Goal: Communication & Community: Share content

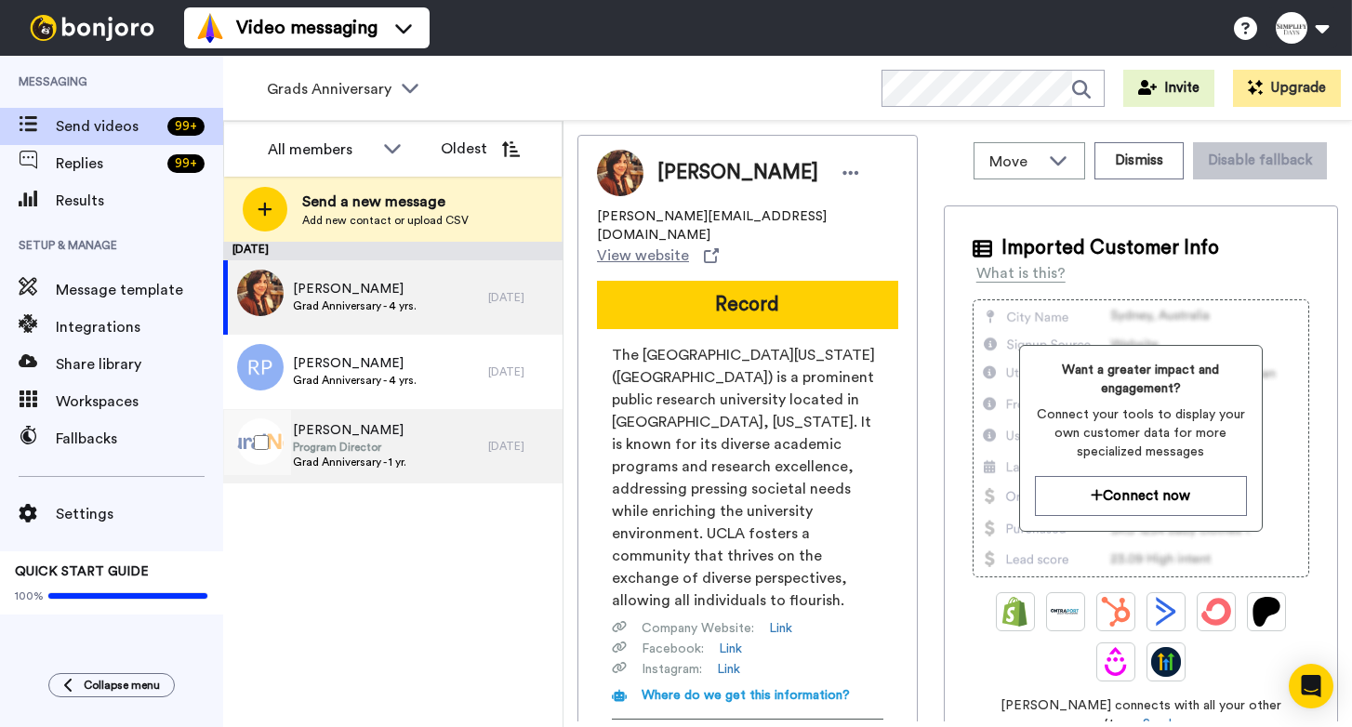
click at [446, 450] on div "Theresa Trapp Program Director Grad Anniversary - 1 yr." at bounding box center [355, 446] width 265 height 74
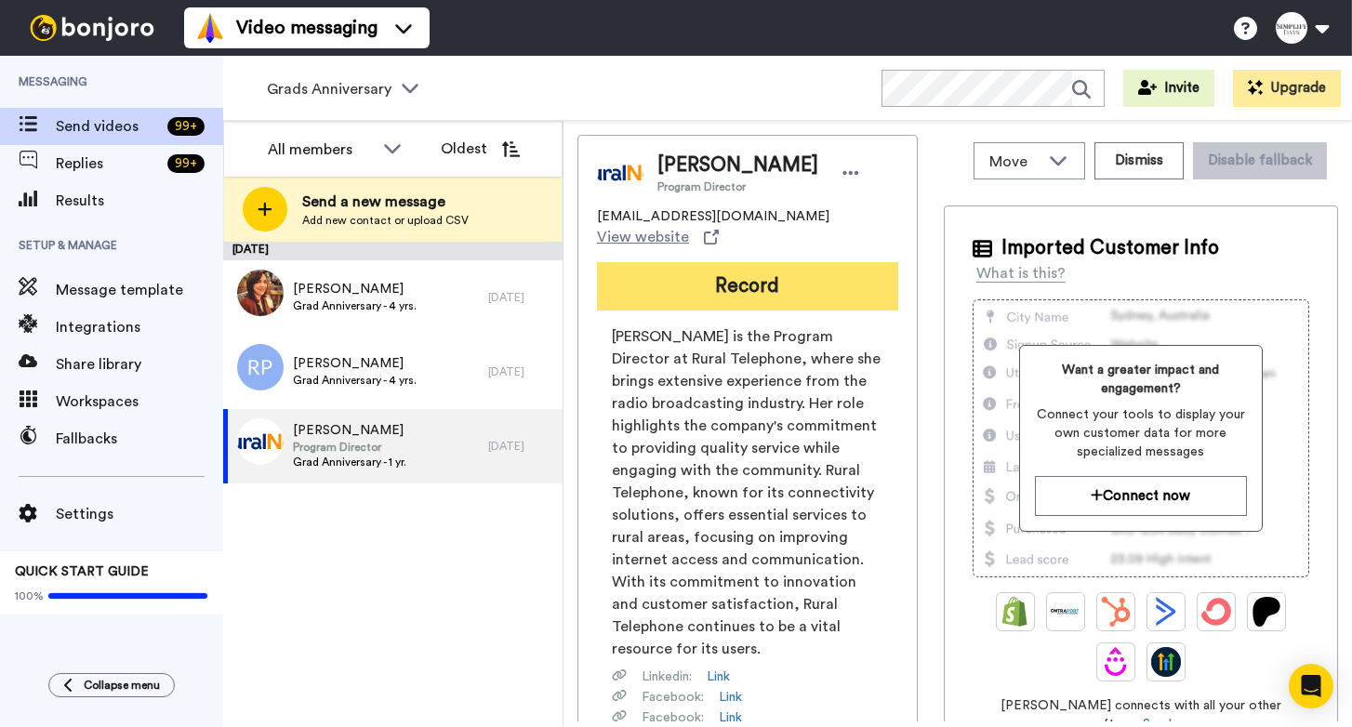
click at [719, 266] on button "Record" at bounding box center [747, 286] width 301 height 48
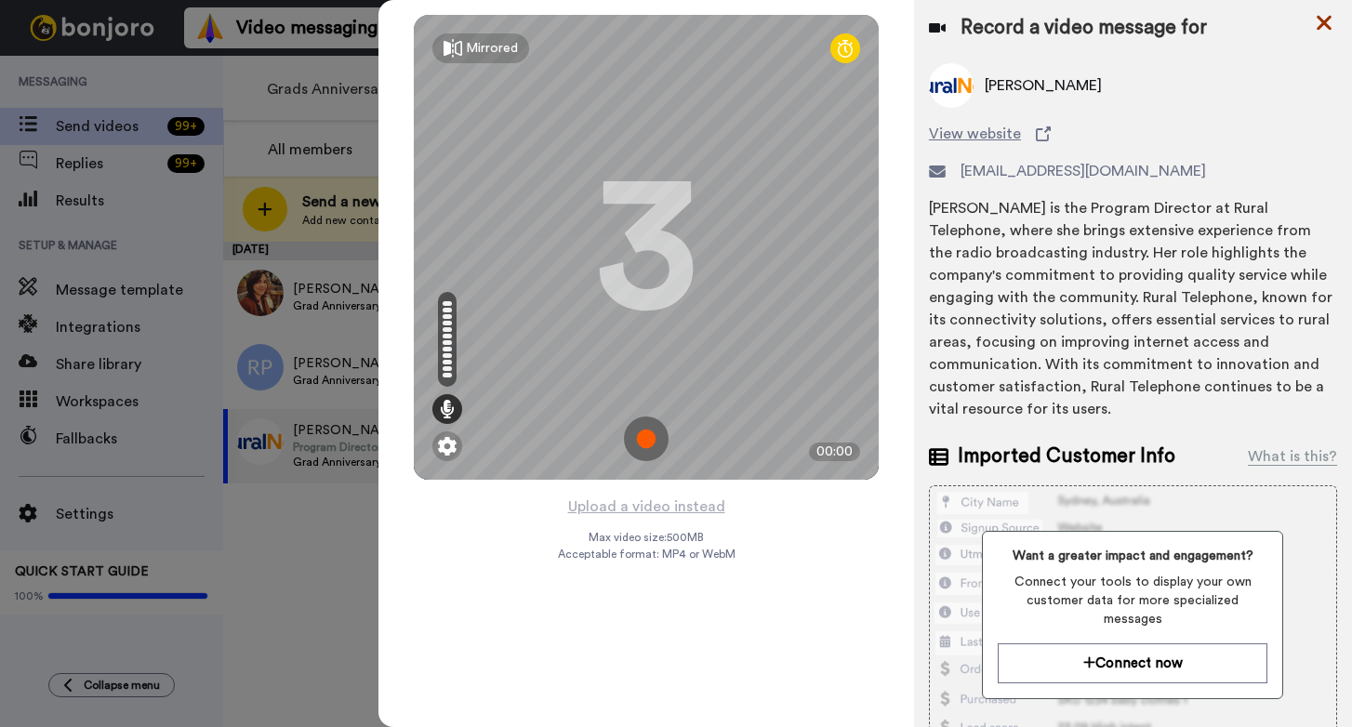
click at [1323, 25] on icon at bounding box center [1324, 23] width 15 height 15
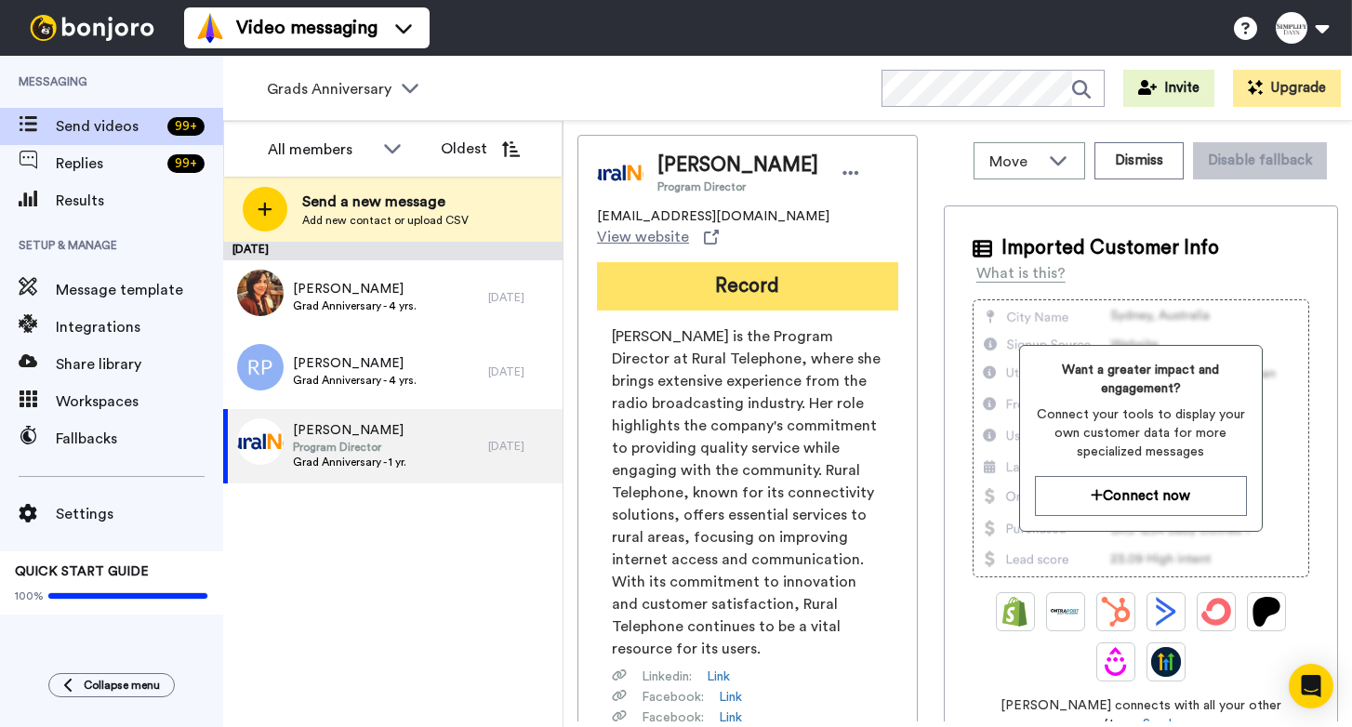
click at [737, 267] on button "Record" at bounding box center [747, 286] width 301 height 48
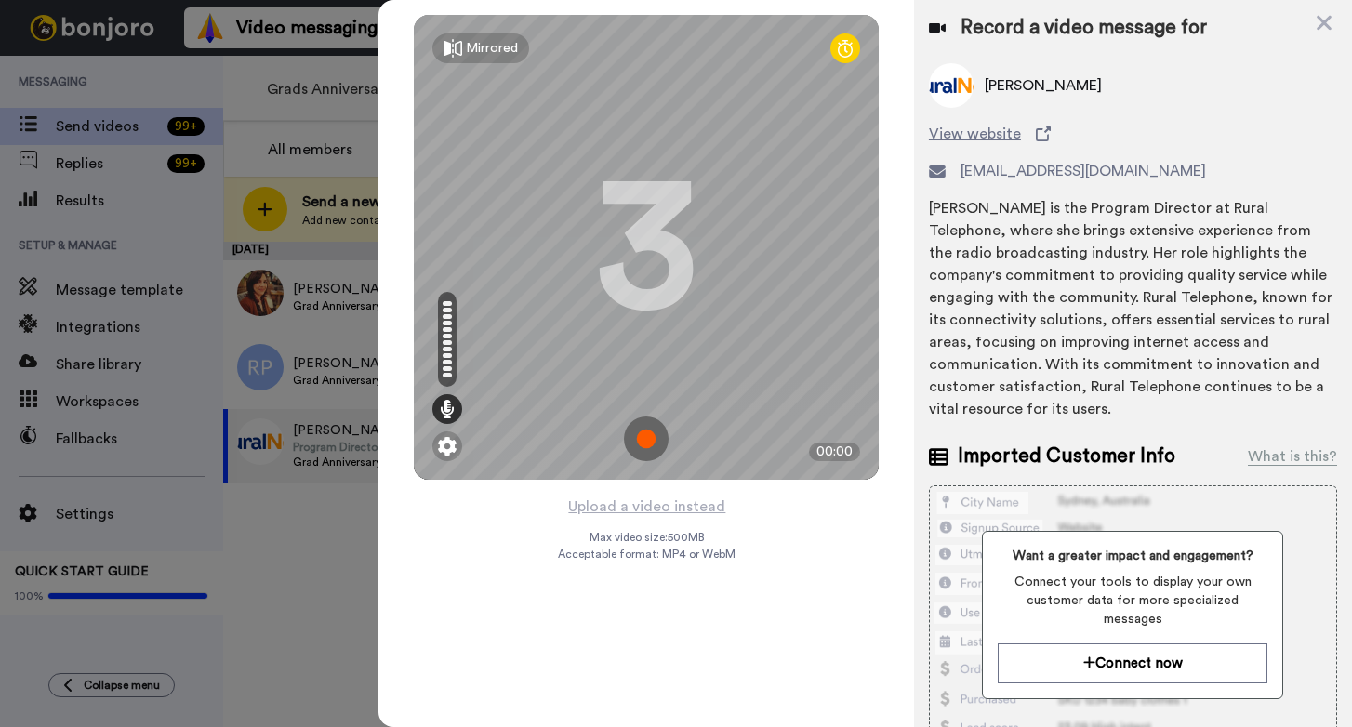
click at [647, 440] on img at bounding box center [646, 439] width 45 height 45
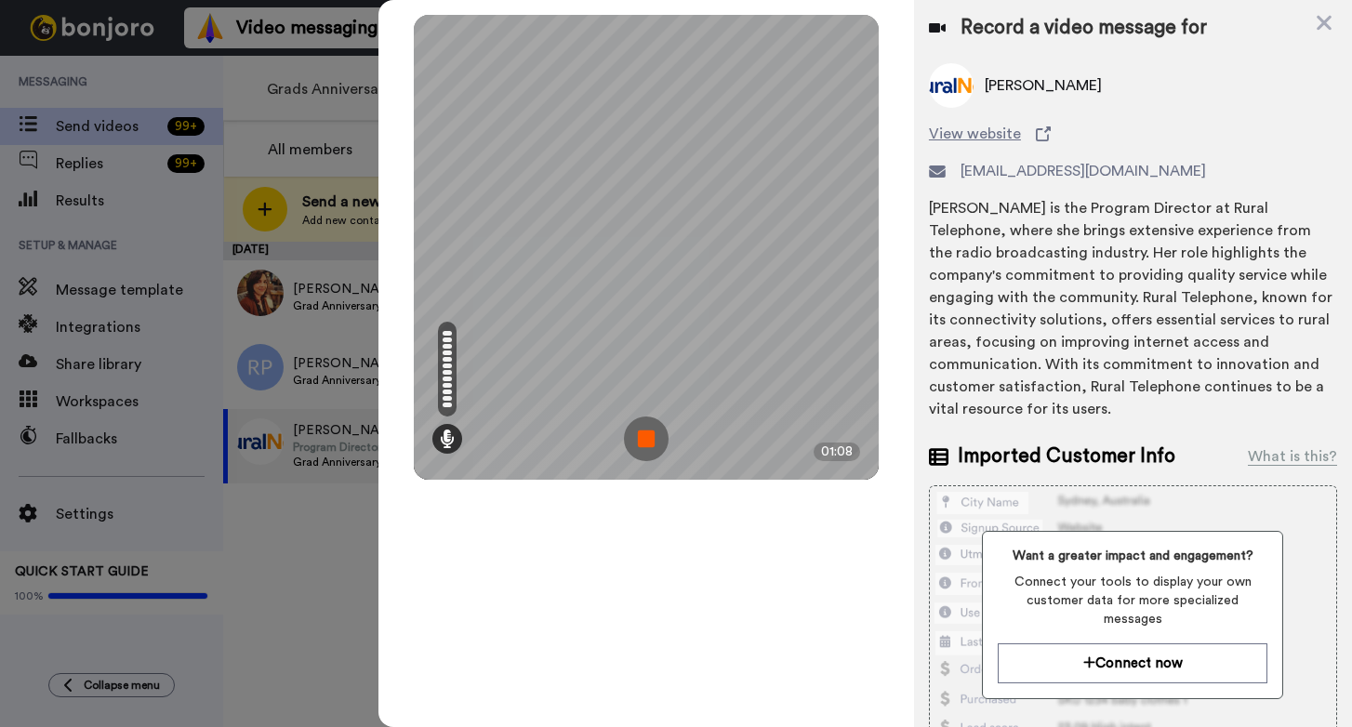
click at [645, 433] on img at bounding box center [646, 439] width 45 height 45
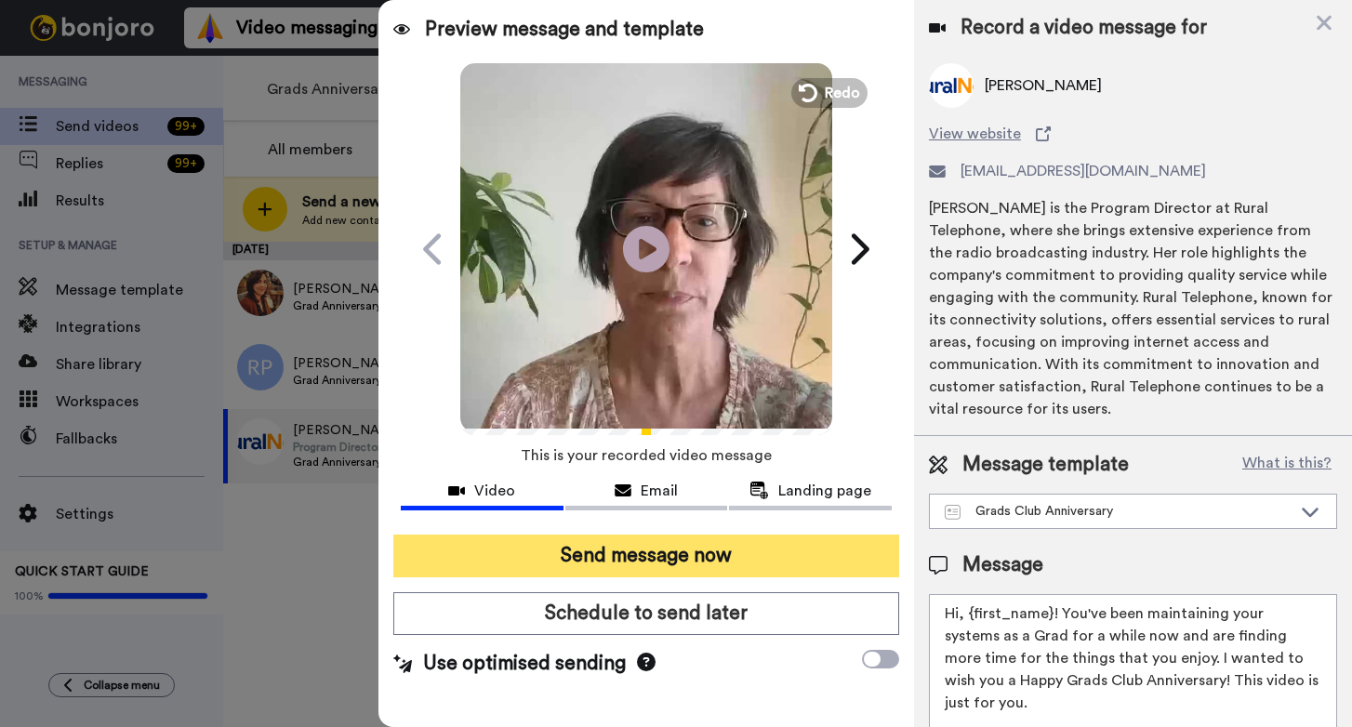
click at [656, 562] on button "Send message now" at bounding box center [646, 556] width 506 height 43
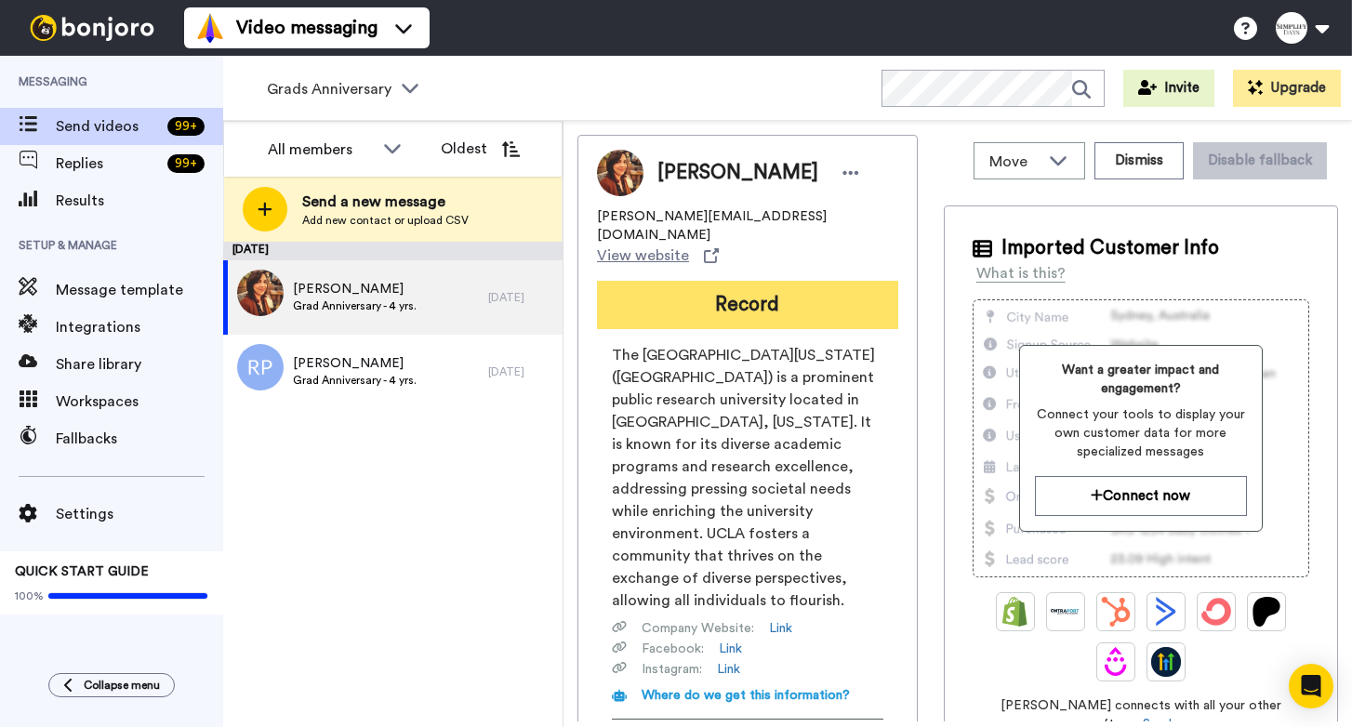
click at [739, 281] on button "Record" at bounding box center [747, 305] width 301 height 48
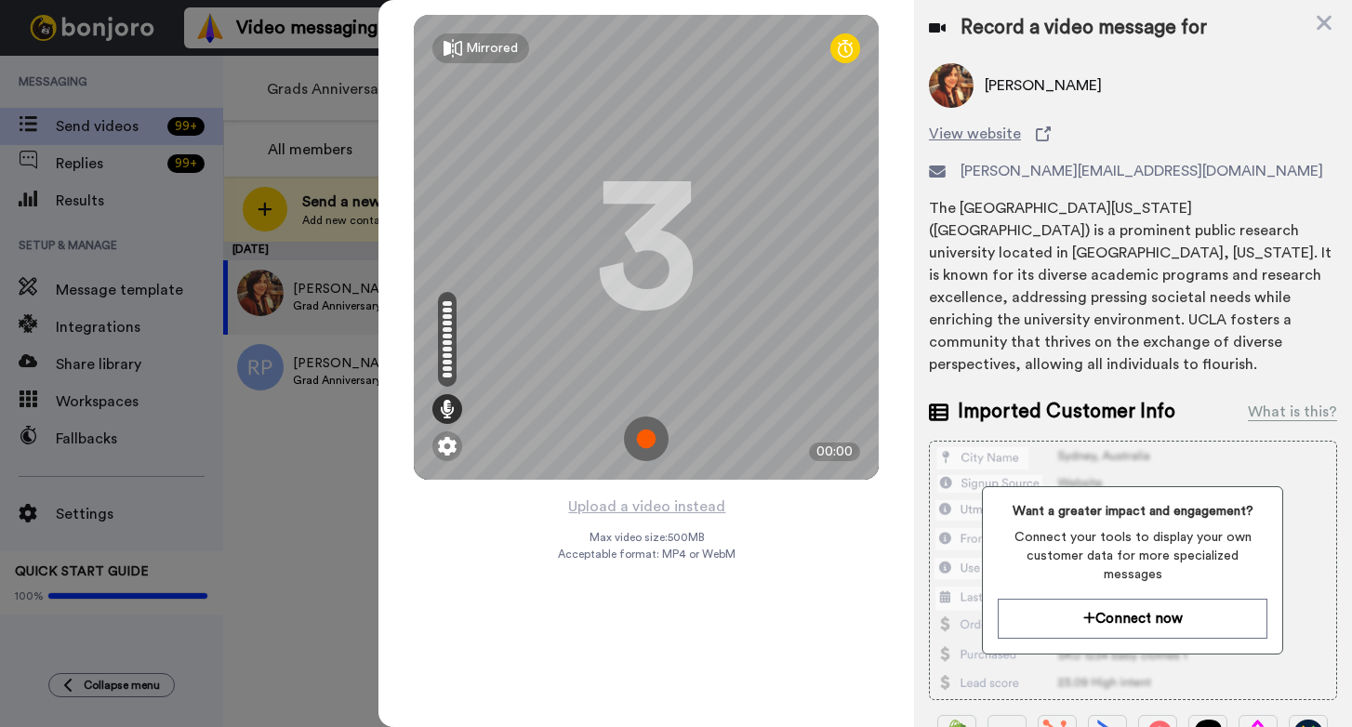
click at [649, 438] on img at bounding box center [646, 439] width 45 height 45
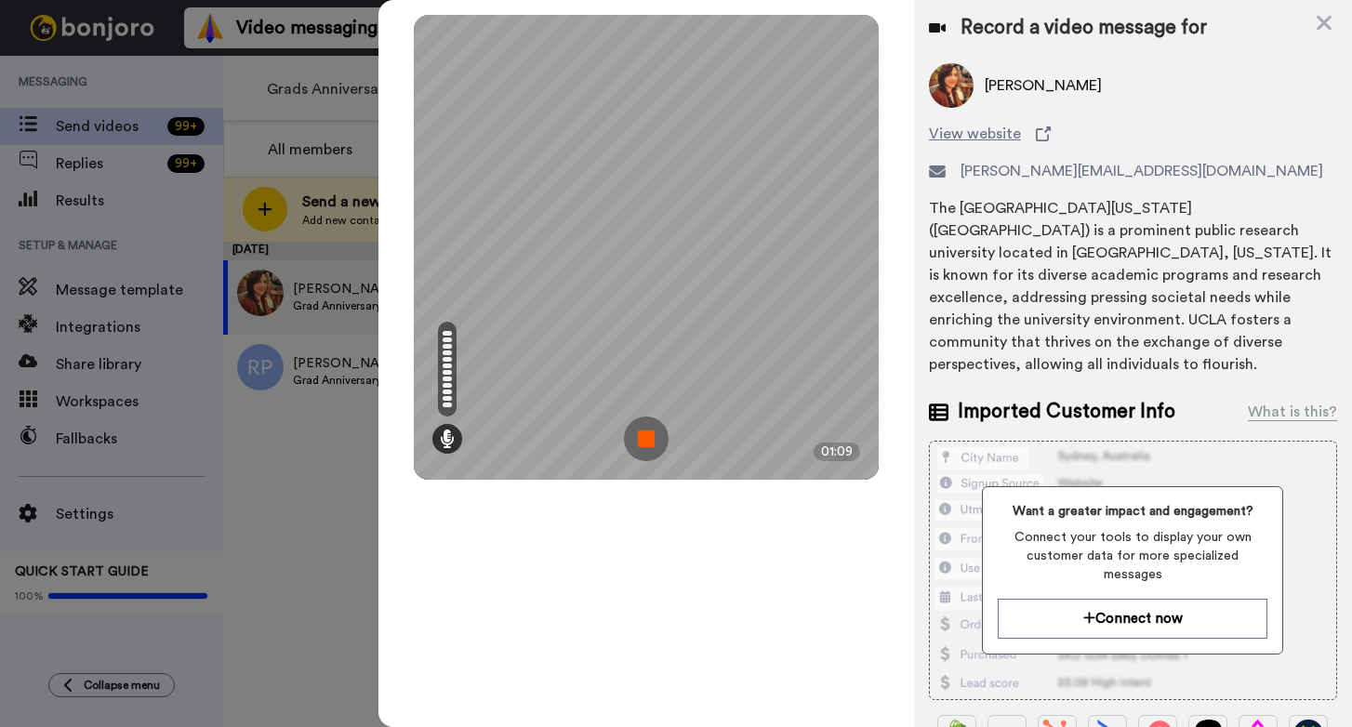
click at [654, 435] on img at bounding box center [646, 439] width 45 height 45
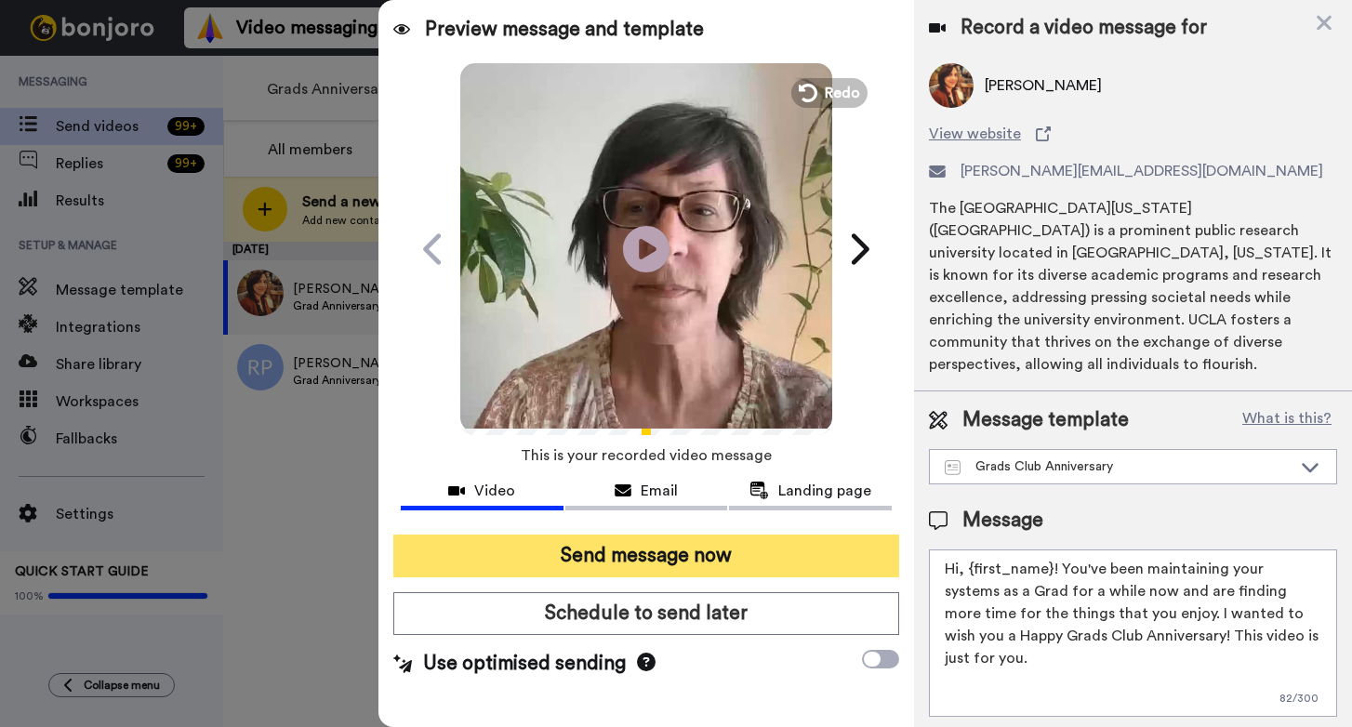
click at [653, 555] on button "Send message now" at bounding box center [646, 556] width 506 height 43
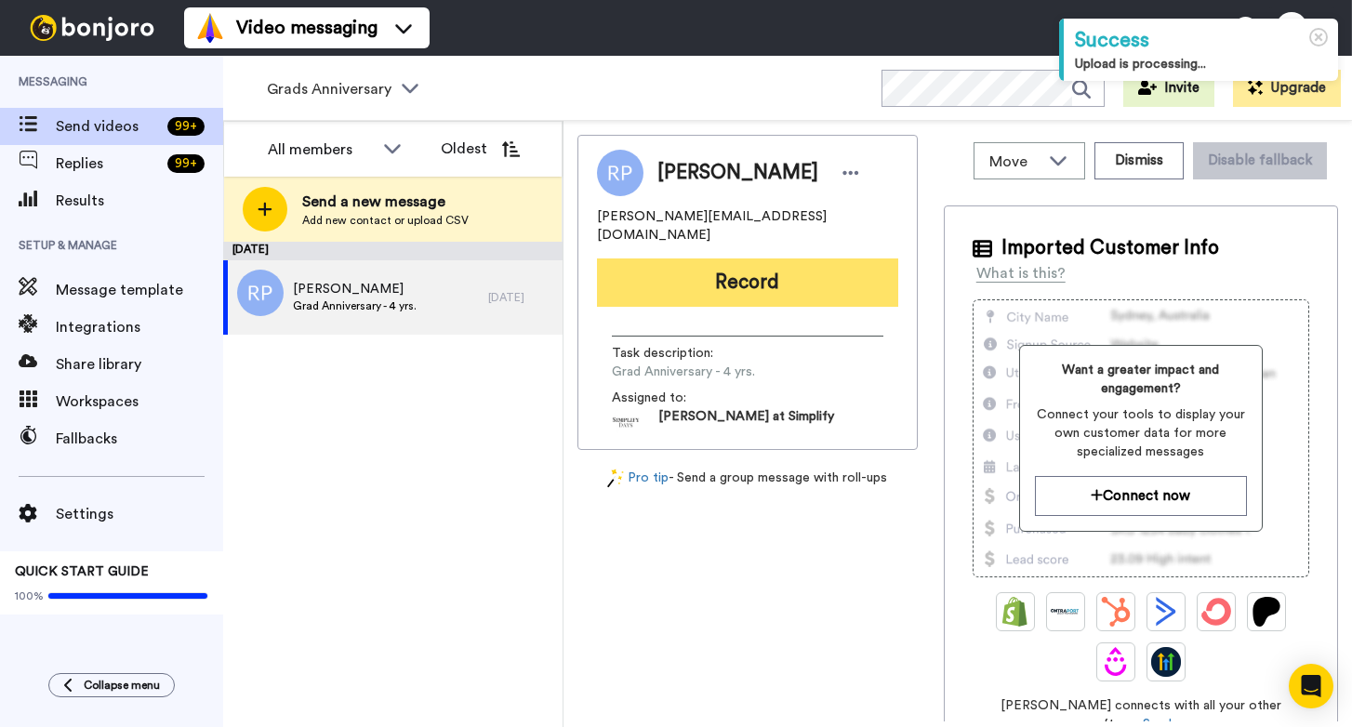
click at [785, 270] on button "Record" at bounding box center [747, 283] width 301 height 48
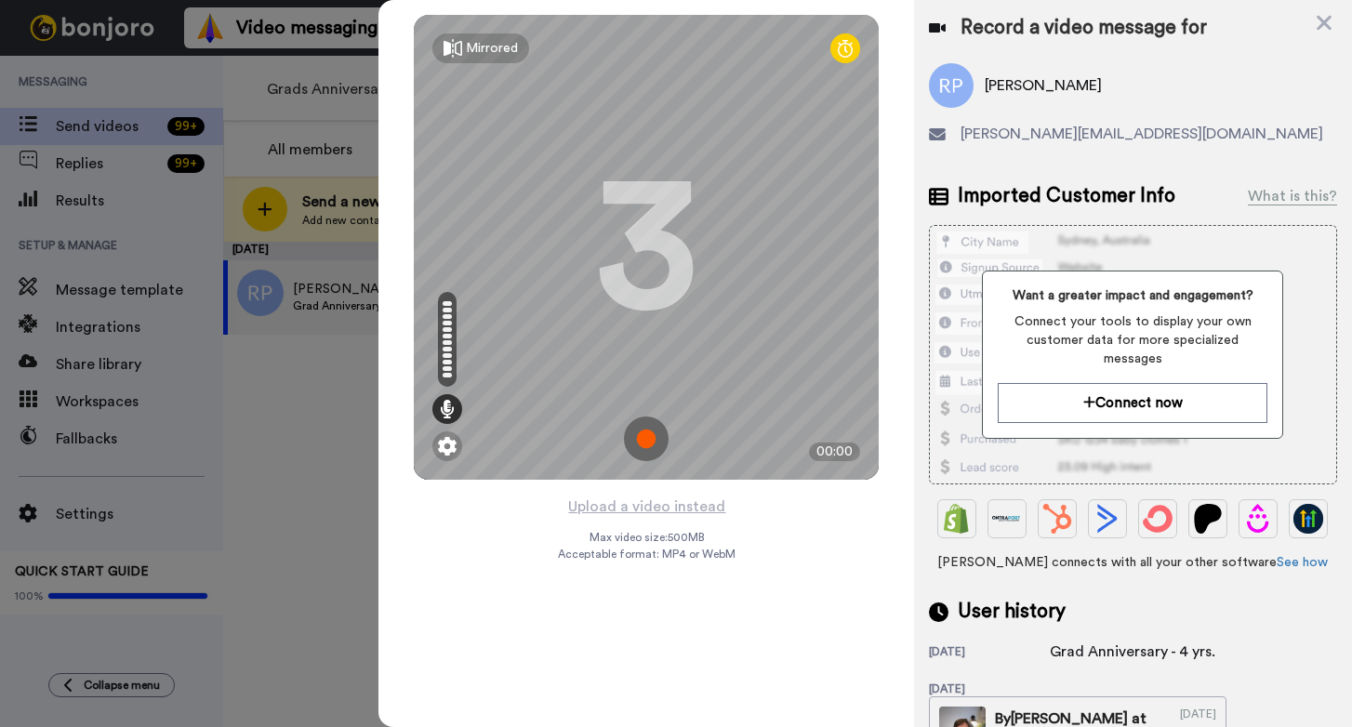
click at [645, 436] on img at bounding box center [646, 439] width 45 height 45
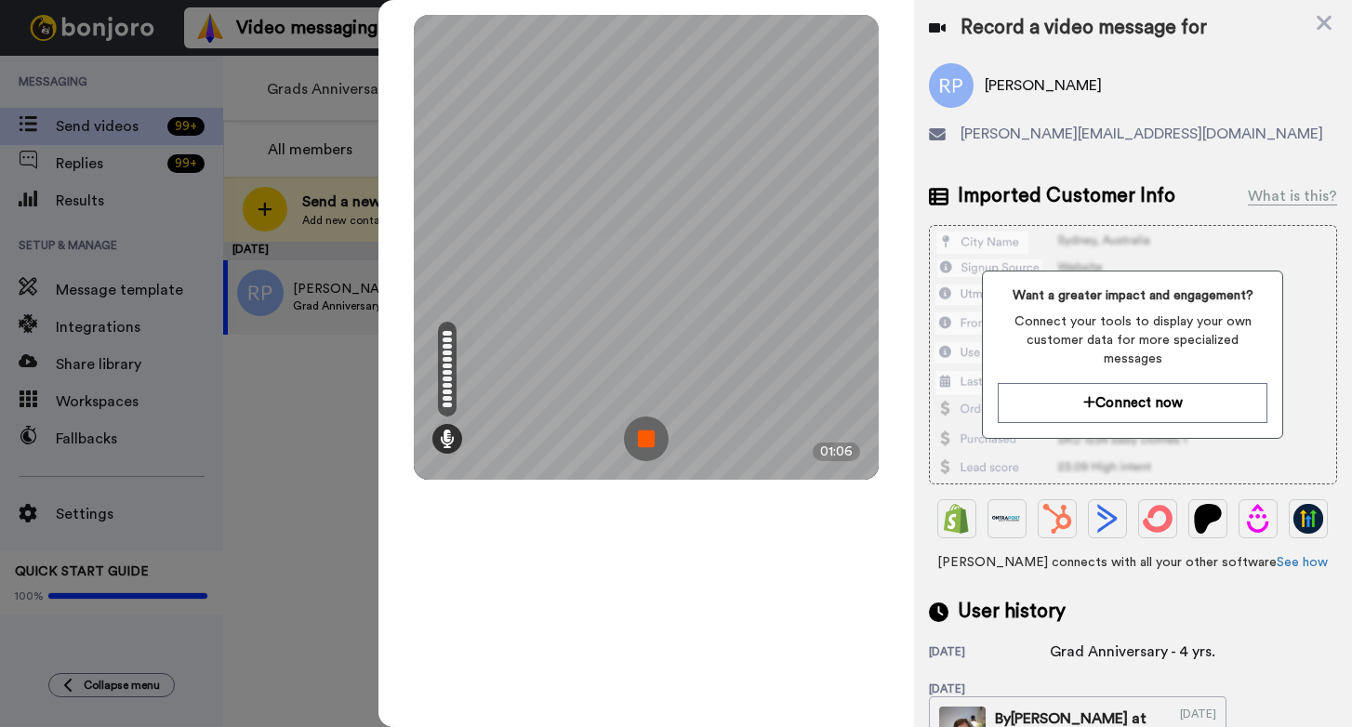
click at [644, 444] on img at bounding box center [646, 439] width 45 height 45
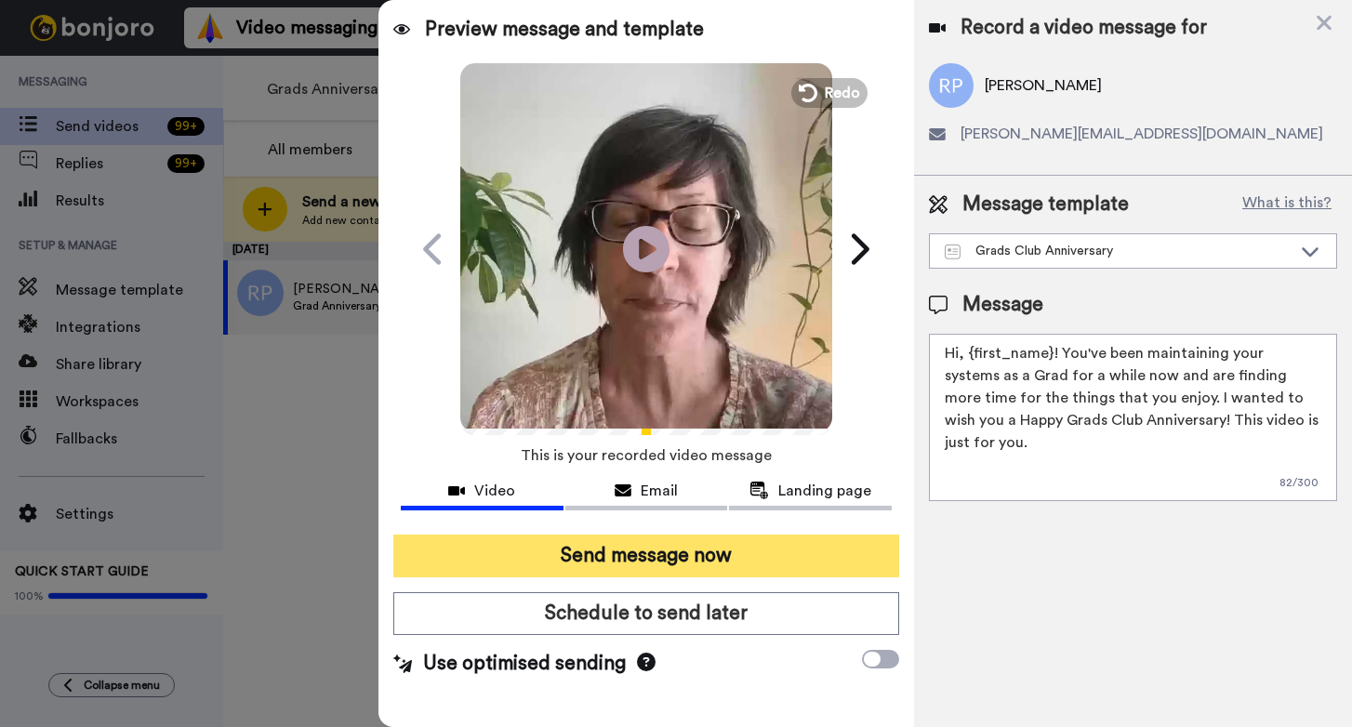
click at [667, 561] on button "Send message now" at bounding box center [646, 556] width 506 height 43
